Goal: Find specific page/section: Find specific page/section

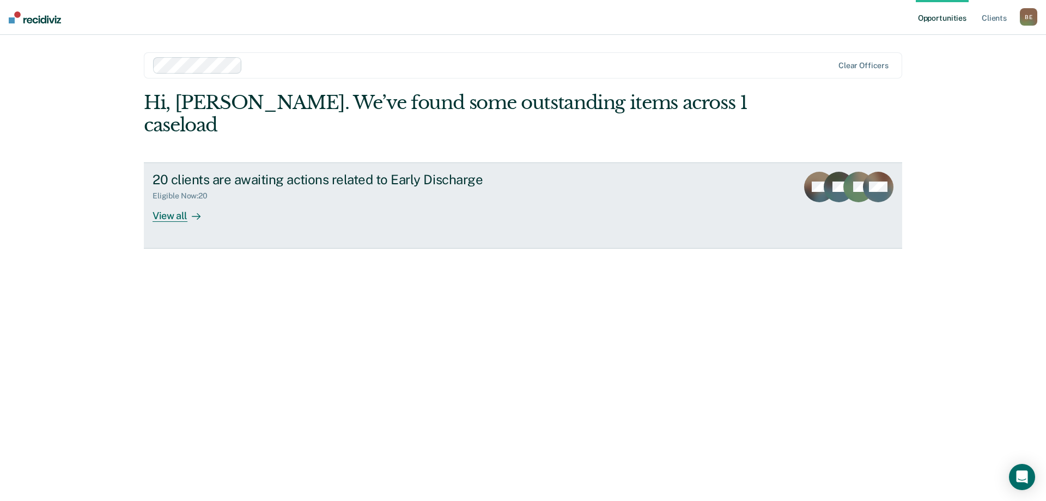
click at [174, 200] on div "View all" at bounding box center [183, 210] width 61 height 21
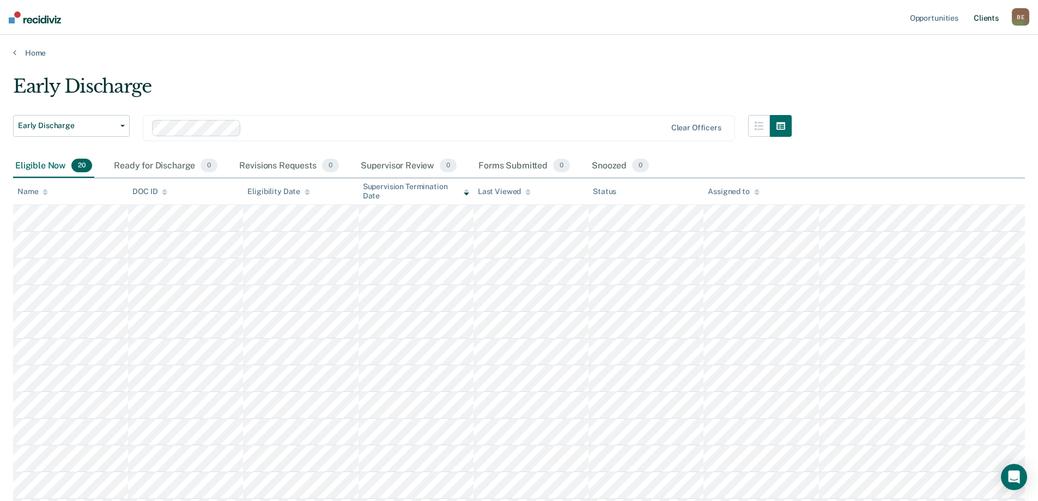
click at [986, 18] on link "Client s" at bounding box center [985, 17] width 29 height 35
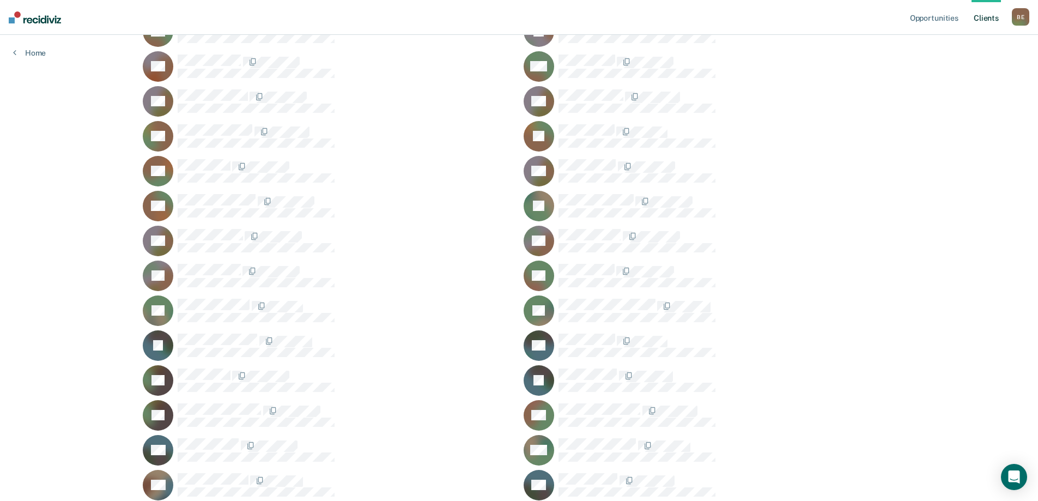
scroll to position [163, 0]
